Goal: Task Accomplishment & Management: Manage account settings

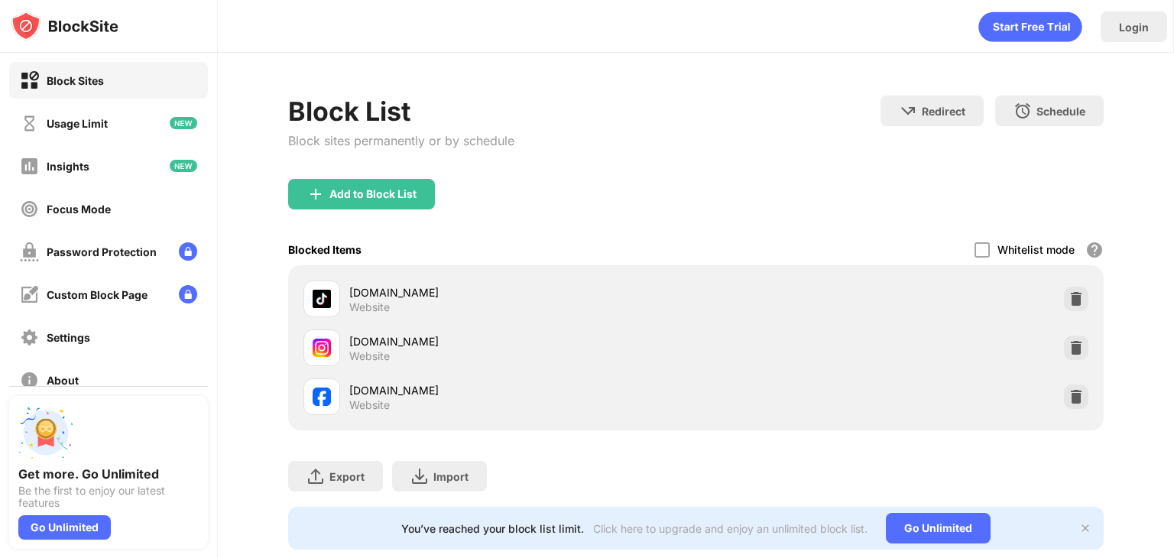
scroll to position [113, 0]
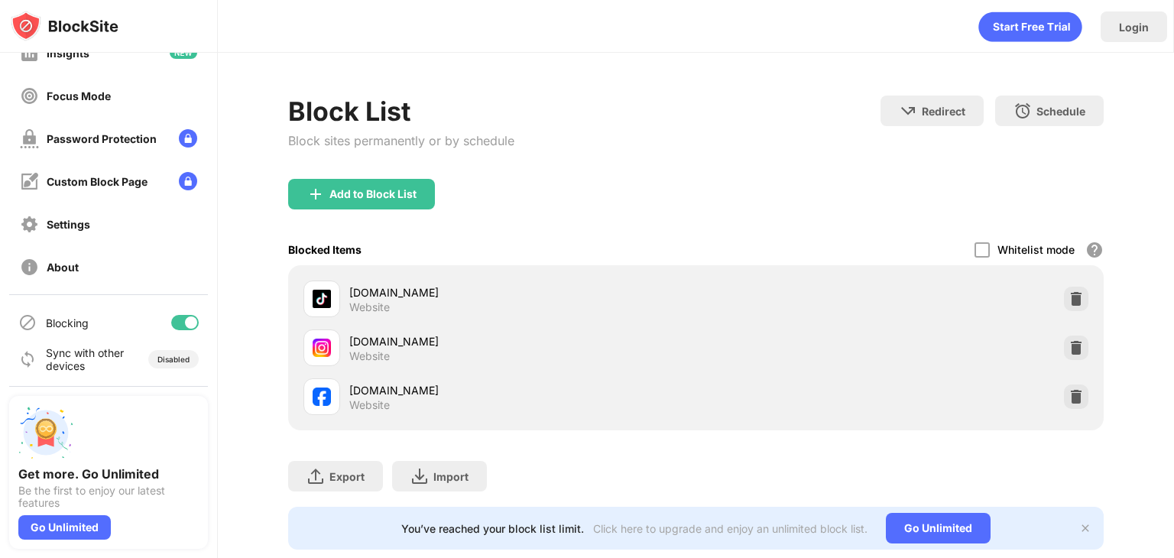
click at [171, 322] on div at bounding box center [185, 322] width 28 height 15
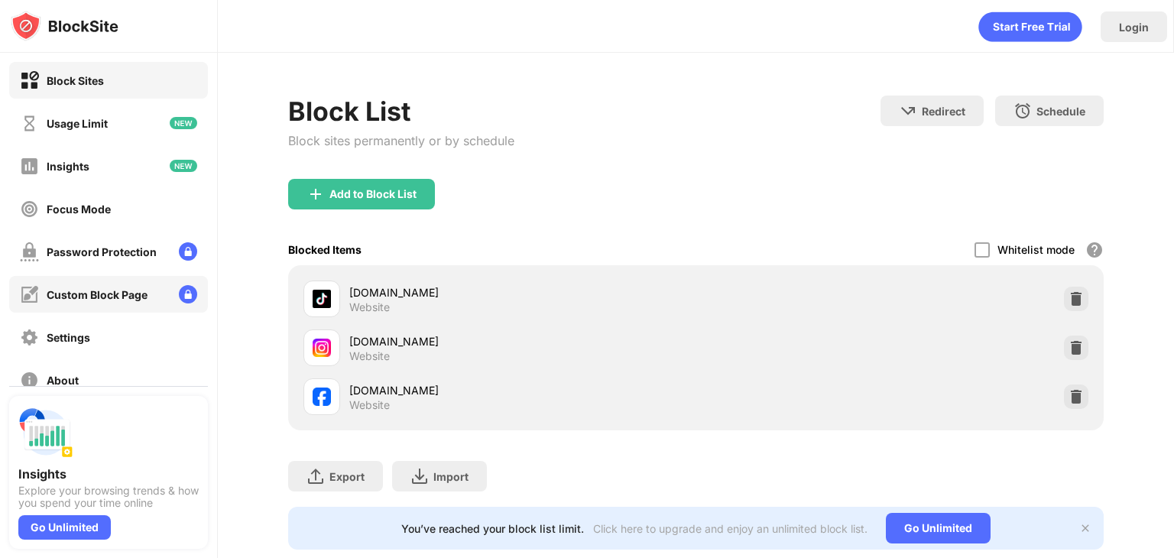
scroll to position [113, 0]
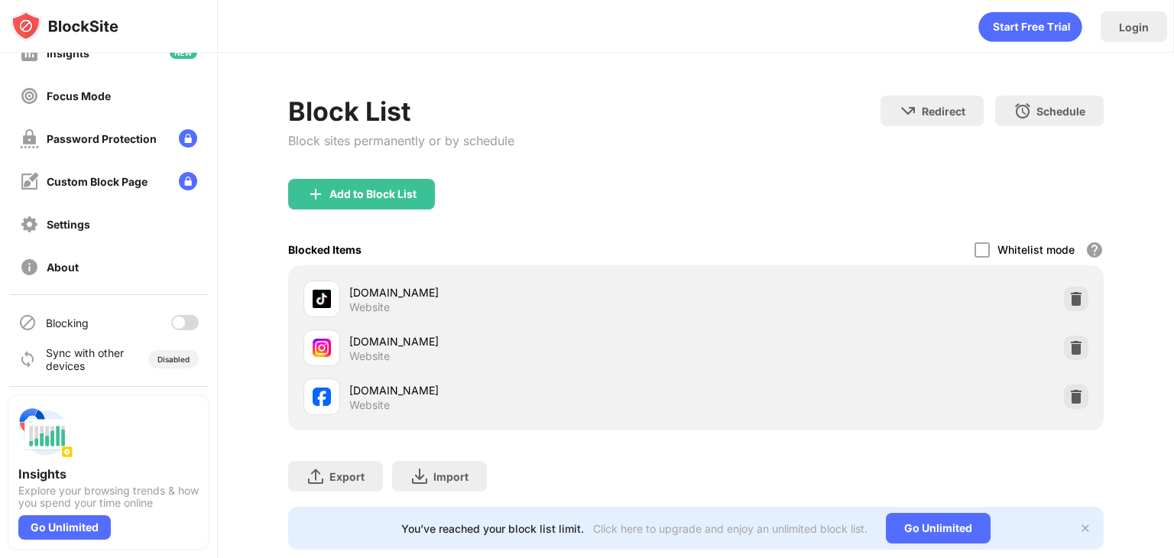
click at [176, 323] on div at bounding box center [185, 322] width 28 height 15
